Goal: Transaction & Acquisition: Purchase product/service

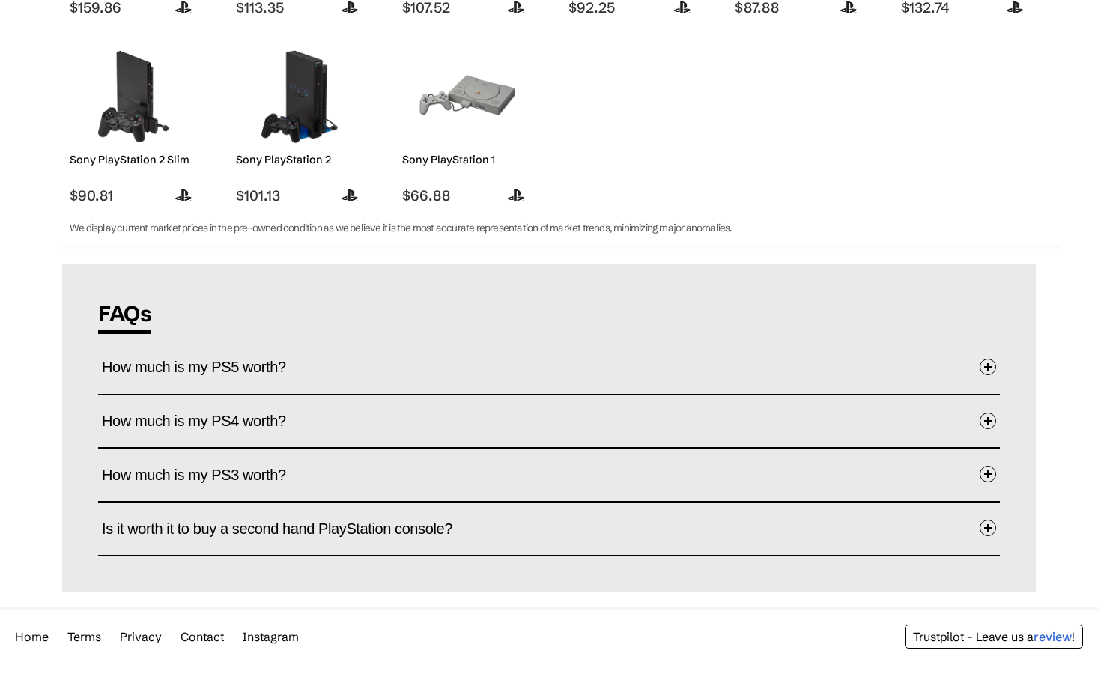
scroll to position [609, 0]
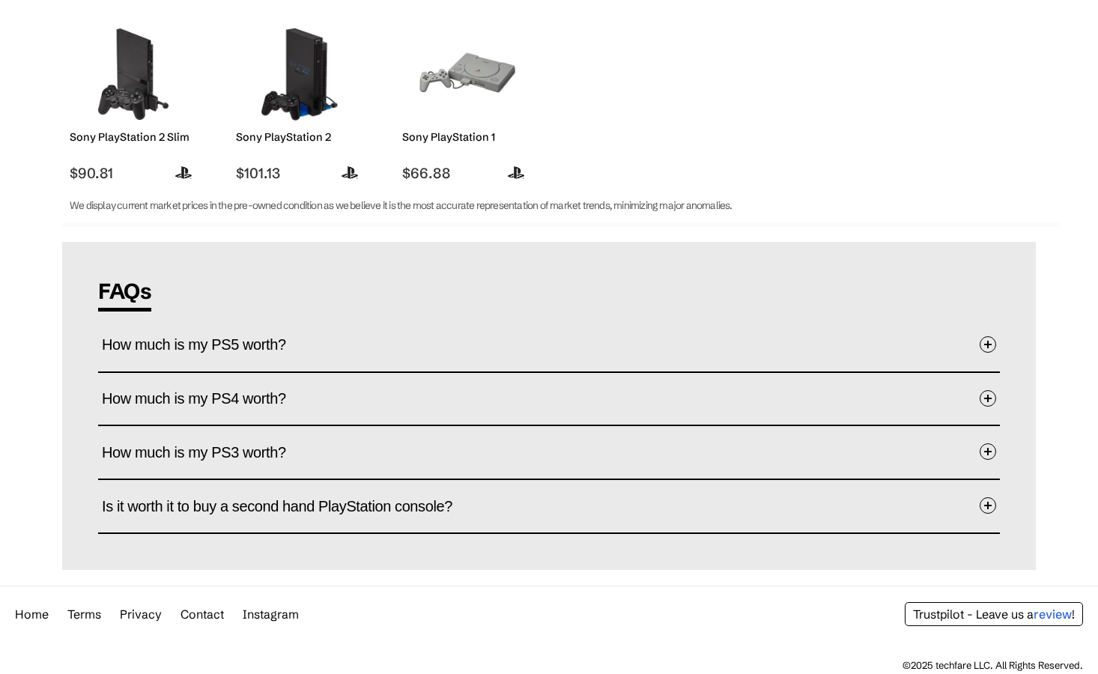
click at [983, 396] on span at bounding box center [988, 398] width 16 height 16
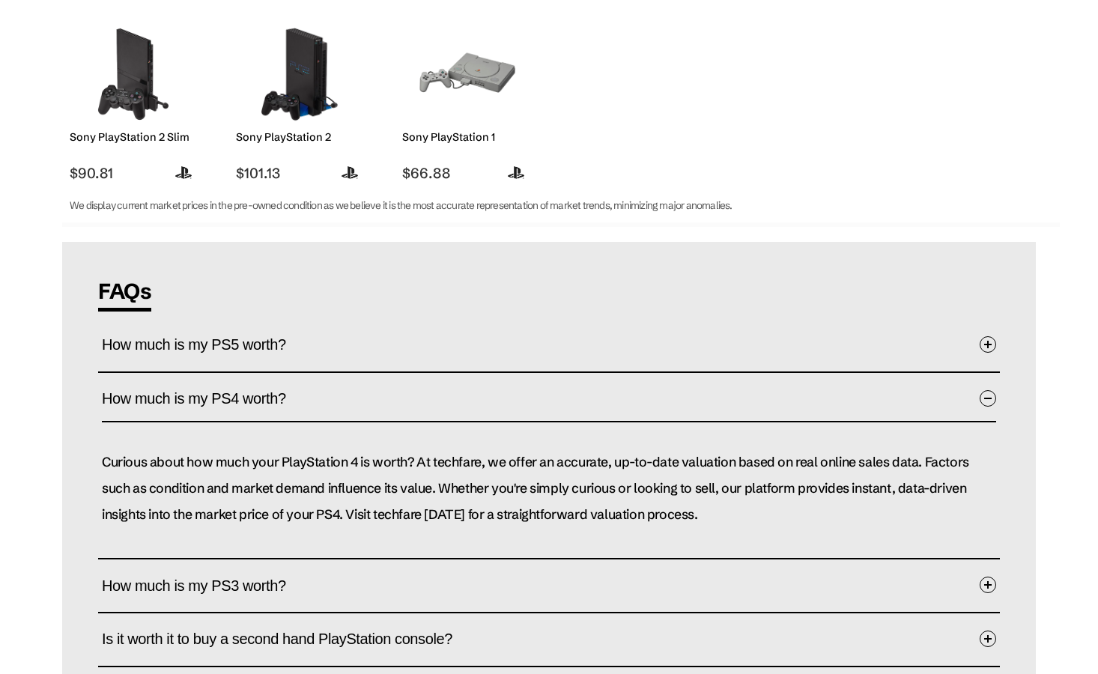
click at [984, 580] on span at bounding box center [988, 585] width 16 height 16
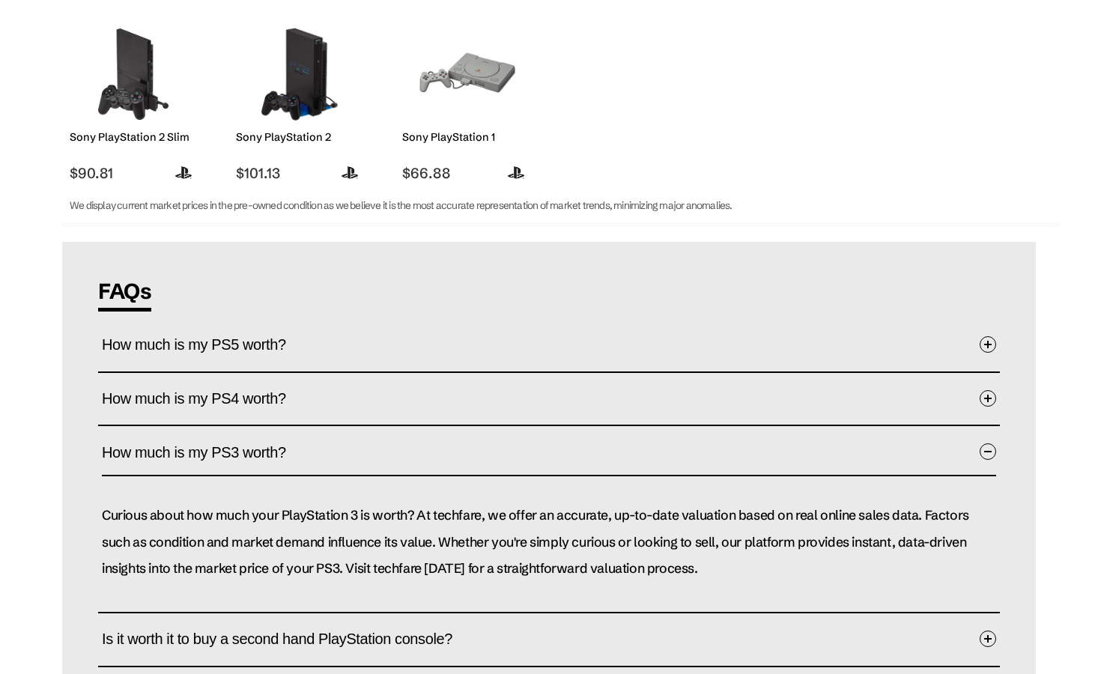
click at [802, 572] on p "Curious about how much your PlayStation 3 is worth? At techfare, we offer an ac…" at bounding box center [549, 542] width 895 height 79
click at [991, 450] on span at bounding box center [988, 452] width 16 height 16
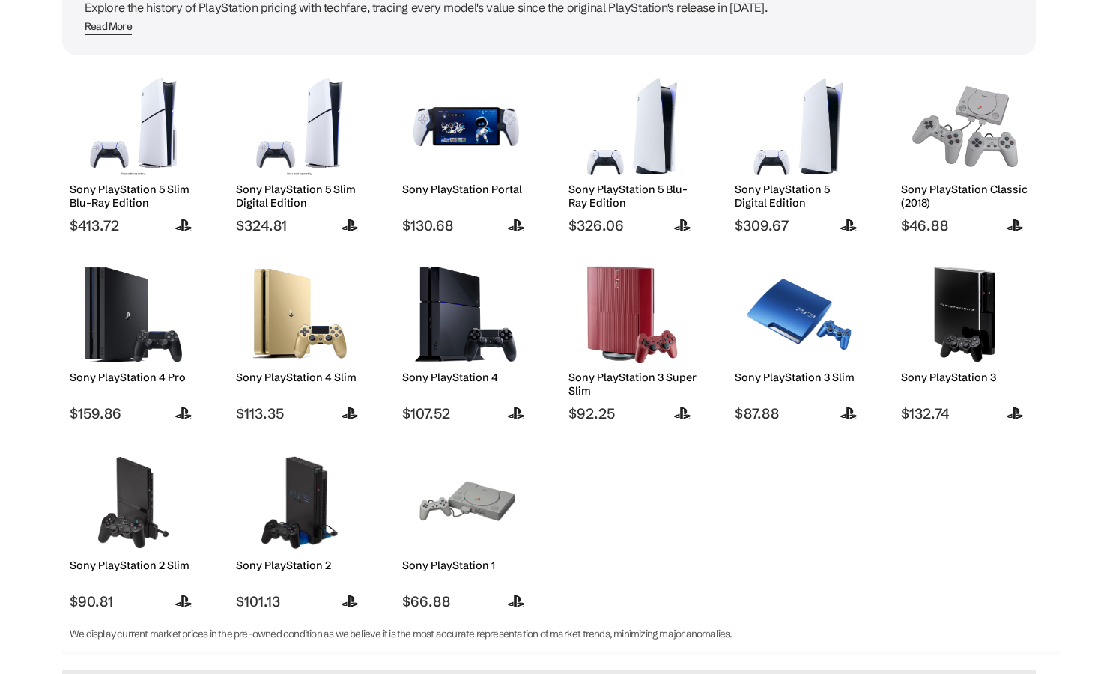
scroll to position [183, 0]
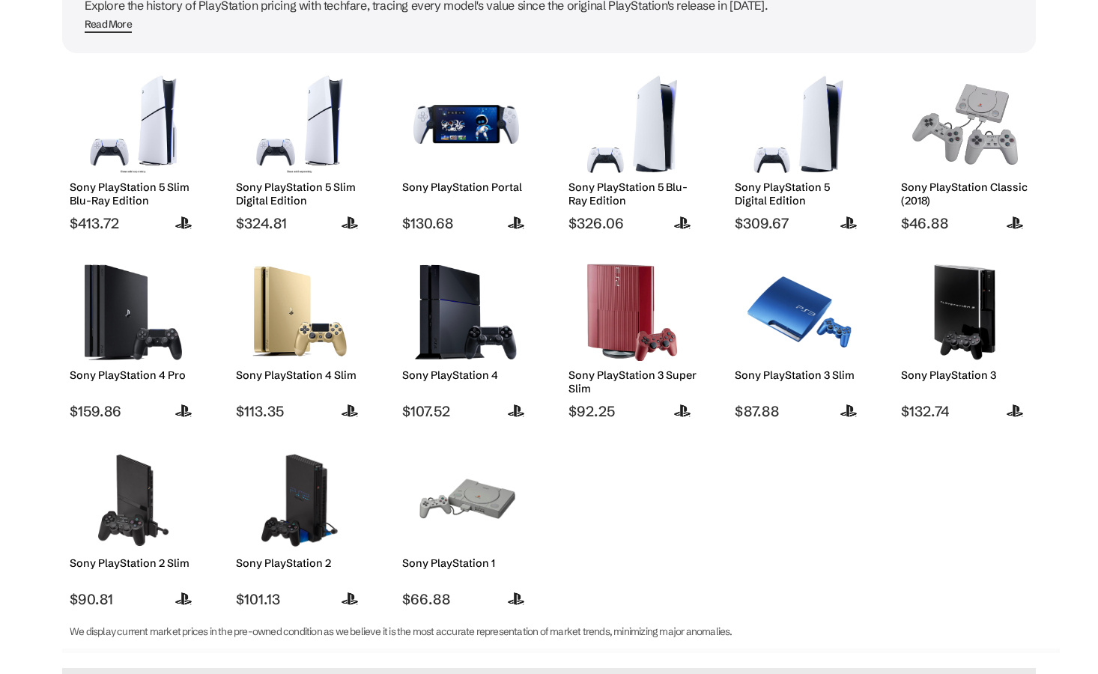
click at [119, 328] on img at bounding box center [134, 312] width 106 height 97
click at [126, 345] on img at bounding box center [134, 312] width 106 height 97
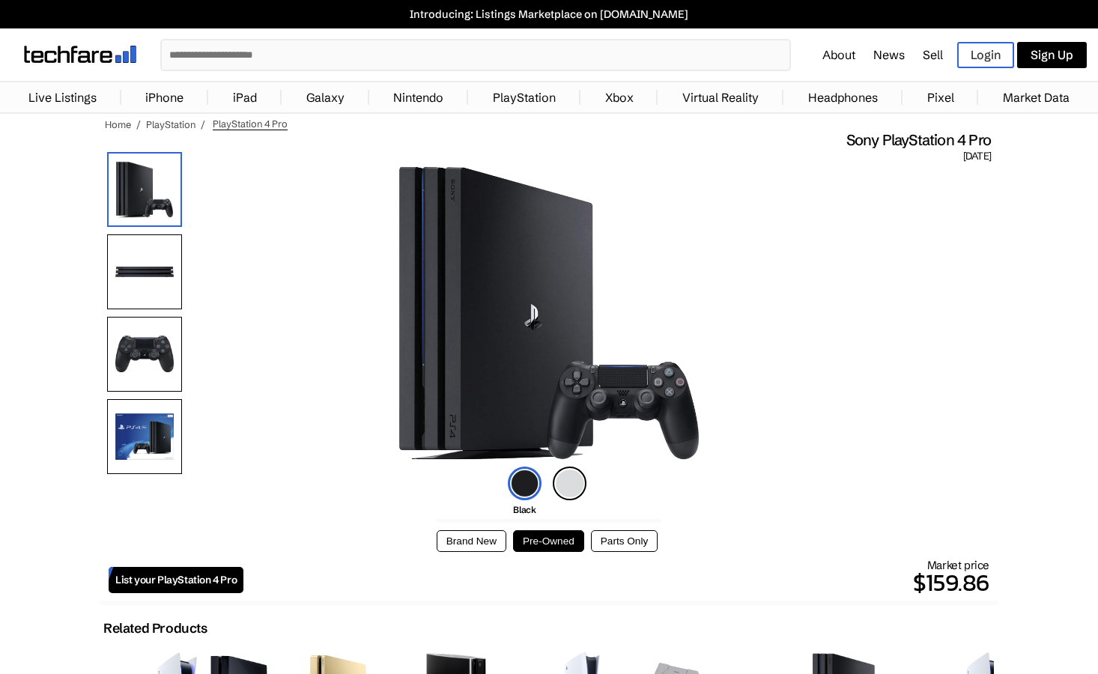
click at [546, 542] on button "Pre-Owned" at bounding box center [548, 541] width 71 height 22
click at [560, 542] on button "Pre-Owned" at bounding box center [548, 541] width 71 height 22
